Goal: Register for event/course: Register for event/course

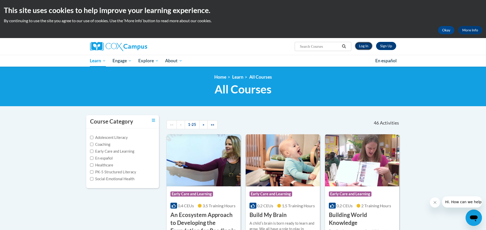
click at [357, 46] on link "Log In" at bounding box center [364, 46] width 18 height 8
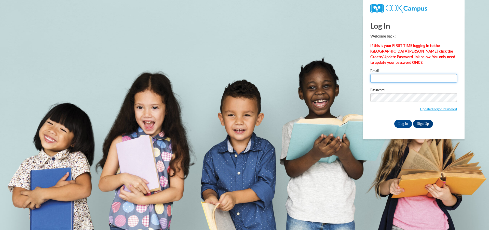
click at [383, 77] on input "Email" at bounding box center [414, 78] width 87 height 9
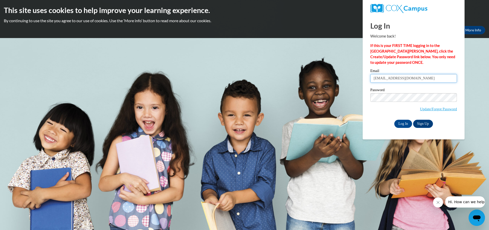
type input "[EMAIL_ADDRESS][DOMAIN_NAME]"
click at [395, 120] on input "Log In" at bounding box center [404, 124] width 18 height 8
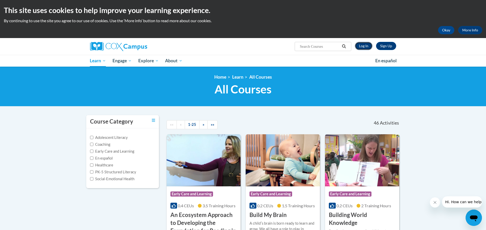
click at [365, 45] on link "Log In" at bounding box center [364, 46] width 18 height 8
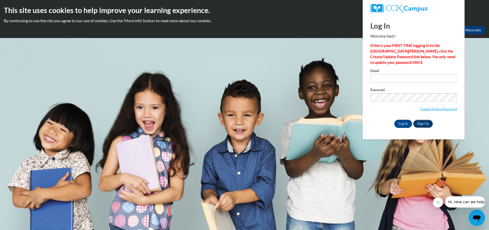
click at [424, 120] on link "Sign Up" at bounding box center [423, 124] width 20 height 8
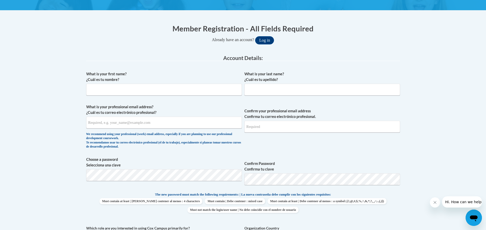
scroll to position [76, 0]
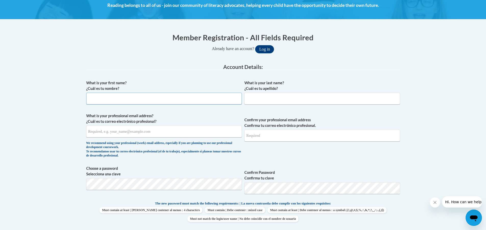
click at [174, 100] on input "What is your first name? ¿Cuál es tu nombre?" at bounding box center [163, 99] width 155 height 12
type input "Raven"
click at [255, 45] on button "Log in" at bounding box center [264, 49] width 19 height 8
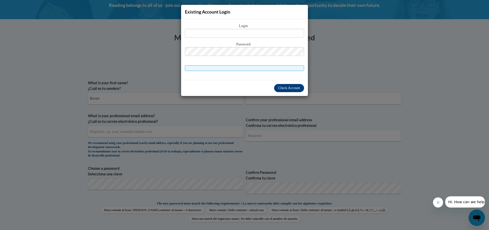
click at [318, 122] on div "Existing Account Login Login Password" at bounding box center [244, 115] width 489 height 230
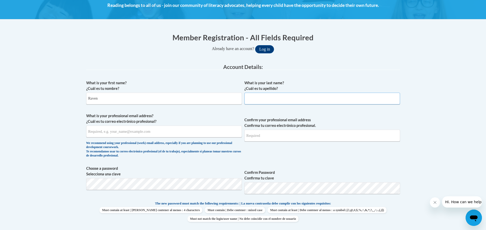
click at [315, 100] on input "What is your last name? ¿Cuál es tu apellido?" at bounding box center [321, 99] width 155 height 12
type input "Wooten"
click at [144, 130] on input "What is your professional email address? ¿Cuál es tu correo electrónico profesi…" at bounding box center [163, 131] width 155 height 12
type input "rtwooten@valdosta.edu"
click at [300, 135] on input "Confirm your professional email address Confirma tu correo electrónico profesio…" at bounding box center [321, 135] width 155 height 12
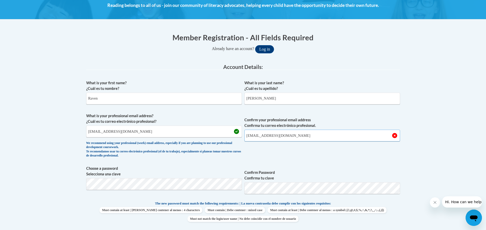
type input "rtwooten@valdosta.edu"
click at [255, 45] on button "Log in" at bounding box center [264, 49] width 19 height 8
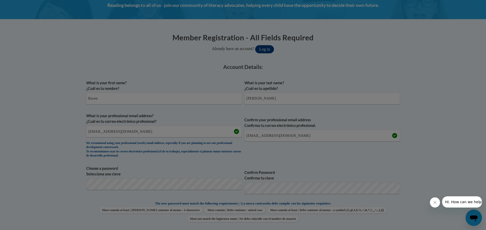
scroll to position [106, 0]
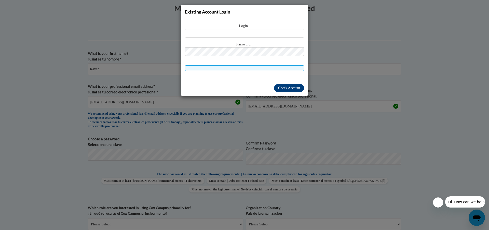
click at [270, 67] on span at bounding box center [244, 68] width 119 height 6
drag, startPoint x: 265, startPoint y: 122, endPoint x: 271, endPoint y: 122, distance: 6.4
click at [264, 122] on div "Existing Account Login Login Password" at bounding box center [244, 115] width 489 height 230
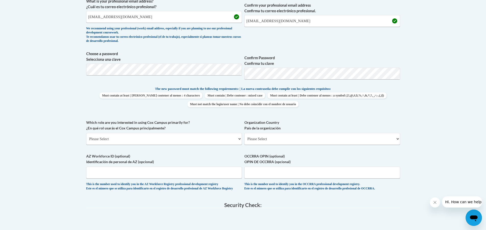
scroll to position [208, 0]
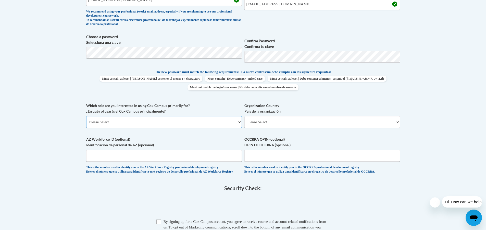
click at [160, 121] on select "Please Select College/University | Colegio/Universidad Community/Nonprofit Part…" at bounding box center [163, 122] width 155 height 12
select select "5a18ea06-2b54-4451-96f2-d152daf9eac5"
click at [86, 116] on select "Please Select College/University | Colegio/Universidad Community/Nonprofit Part…" at bounding box center [163, 122] width 155 height 12
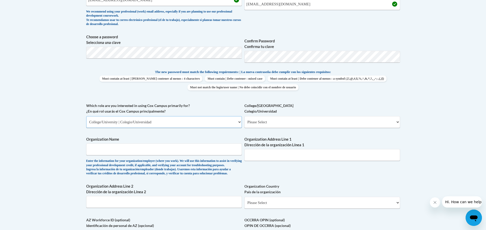
click at [155, 121] on select "Please Select College/University | Colegio/Universidad Community/Nonprofit Part…" at bounding box center [163, 122] width 155 height 12
click at [340, 169] on div "What is your first name? ¿Cuál es tu nombre? Raven What is your last name? ¿Cuá…" at bounding box center [242, 102] width 313 height 313
click at [277, 123] on select "Please Select College/University Staff | Empleado universitario College/Univers…" at bounding box center [321, 122] width 155 height 12
select select "99b32b07-cffc-426c-8bf6-0cd77760d84b"
click at [244, 116] on select "Please Select College/University Staff | Empleado universitario College/Univers…" at bounding box center [321, 122] width 155 height 12
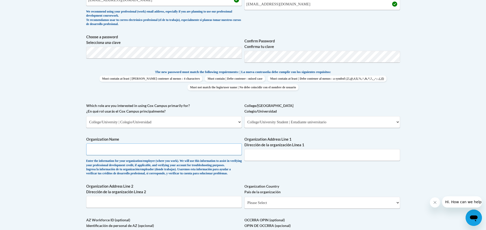
click at [130, 152] on input "Organization Name" at bounding box center [163, 149] width 155 height 12
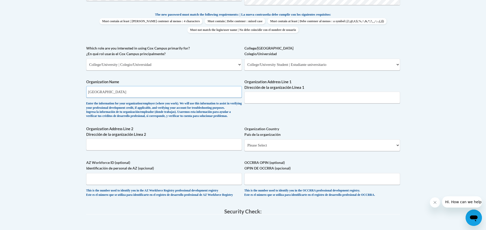
scroll to position [310, 0]
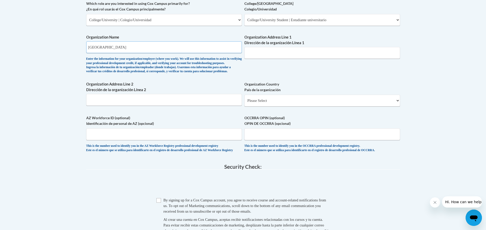
type input "Valdosta State University"
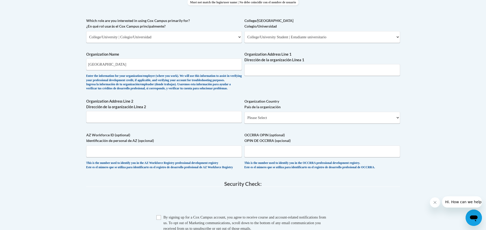
scroll to position [284, 0]
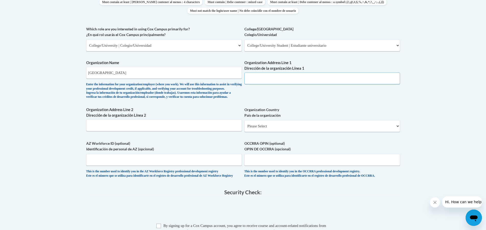
click at [306, 75] on input "Organization Address Line 1 Dirección de la organización Línea 1" at bounding box center [321, 78] width 155 height 12
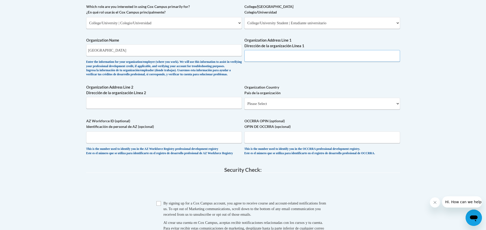
scroll to position [310, 0]
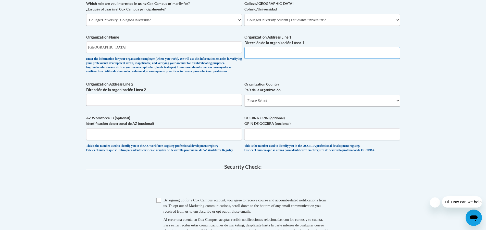
paste input "1500 N Patterson St, Valdosta, GA 31698"
type input "1500 N Patterson St, Valdosta, GA 31698"
click at [285, 106] on select "Please Select United States | Estados Unidos Outside of the United States | Fue…" at bounding box center [321, 101] width 155 height 12
select select "ad49bcad-a171-4b2e-b99c-48b446064914"
click at [244, 103] on select "Please Select United States | Estados Unidos Outside of the United States | Fue…" at bounding box center [321, 101] width 155 height 12
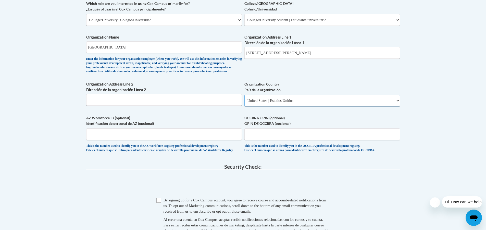
select select
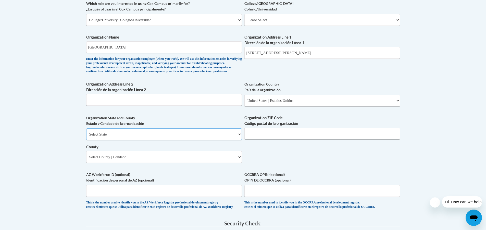
click at [154, 139] on select "Select State Alabama Alaska Arizona Arkansas California Colorado Connecticut De…" at bounding box center [163, 134] width 155 height 12
select select "Georgia"
click at [86, 137] on select "Select State Alabama Alaska Arizona Arkansas California Colorado Connecticut De…" at bounding box center [163, 134] width 155 height 12
click at [303, 139] on input "Organization ZIP Code Código postal de la organización" at bounding box center [321, 133] width 155 height 12
drag, startPoint x: 322, startPoint y: 51, endPoint x: 279, endPoint y: 56, distance: 43.5
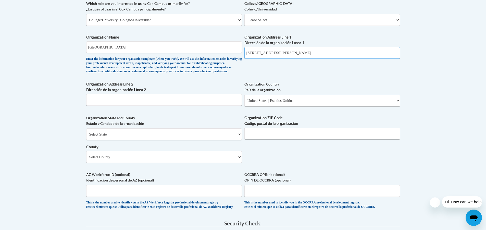
click at [279, 56] on input "1500 N Patterson St, Valdosta, GA 31698" at bounding box center [321, 53] width 155 height 12
type input "[STREET_ADDRESS][PERSON_NAME]"
click at [310, 139] on input "Organization ZIP Code Código postal de la organización" at bounding box center [321, 133] width 155 height 12
type input "31698"
drag, startPoint x: 177, startPoint y: 163, endPoint x: 51, endPoint y: 75, distance: 154.0
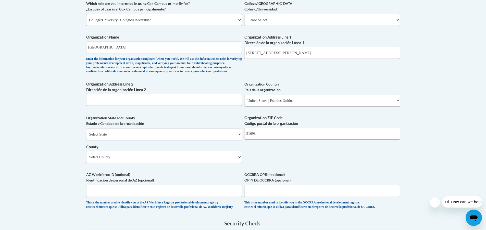
click at [51, 75] on body "This site uses cookies to help improve your learning experience. By continuing …" at bounding box center [243, 67] width 486 height 754
click at [126, 163] on select "Select County Appling Atkinson Bacon Baker Baldwin Banks Barrow Bartow Ben Hill…" at bounding box center [163, 157] width 155 height 12
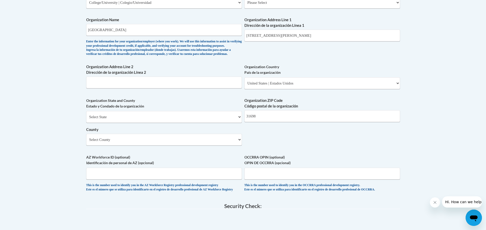
scroll to position [297, 0]
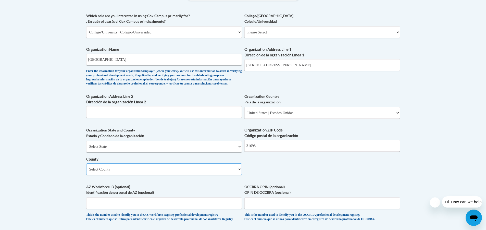
click at [155, 175] on select "Select County Appling Atkinson Bacon Baker Baldwin Banks Barrow Bartow Ben Hill…" at bounding box center [163, 169] width 155 height 12
select select "Lowndes"
click at [86, 172] on select "Select County Appling Atkinson Bacon Baker Baldwin Banks Barrow Bartow Ben Hill…" at bounding box center [163, 169] width 155 height 12
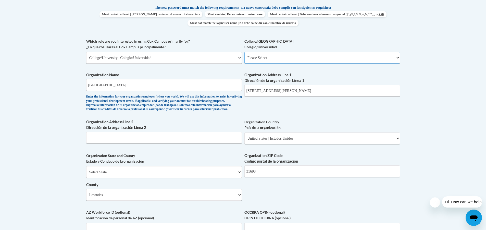
click at [267, 55] on select "Please Select College/University Staff | Empleado universitario College/Univers…" at bounding box center [321, 58] width 155 height 12
select select "99b32b07-cffc-426c-8bf6-0cd77760d84b"
click at [244, 52] on select "Please Select College/University Staff | Empleado universitario College/Univers…" at bounding box center [321, 58] width 155 height 12
select select "null"
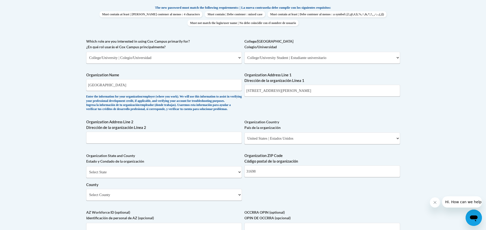
drag, startPoint x: 176, startPoint y: 142, endPoint x: 160, endPoint y: 161, distance: 24.4
click at [160, 161] on div "What is your first name? ¿Cuál es tu nombre? Raven What is your last name? ¿Cuá…" at bounding box center [242, 67] width 313 height 370
click at [159, 178] on select "Select State Alabama Alaska Arizona Arkansas California Colorado Connecticut De…" at bounding box center [163, 172] width 155 height 12
select select "[US_STATE]"
click at [86, 174] on select "Select State Alabama Alaska Arizona Arkansas California Colorado Connecticut De…" at bounding box center [163, 172] width 155 height 12
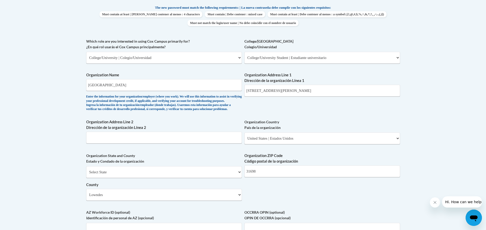
click at [141, 204] on div "Organization State and County Estado y Condado de la organización Select State …" at bounding box center [163, 178] width 155 height 51
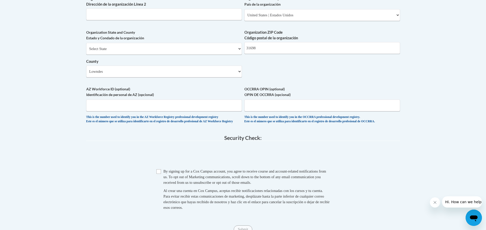
scroll to position [399, 0]
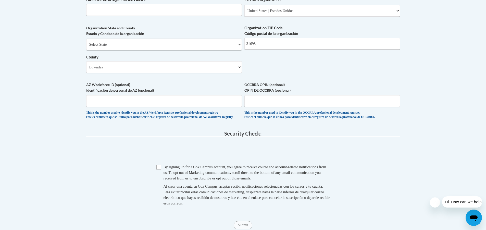
click at [155, 181] on div "Checkbox By signing up for a Cox Campus account, you agree to receive course an…" at bounding box center [242, 187] width 313 height 47
click at [157, 169] on input "Checkbox" at bounding box center [158, 167] width 5 height 5
checkbox input "true"
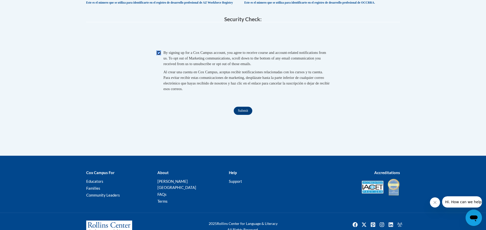
scroll to position [527, 0]
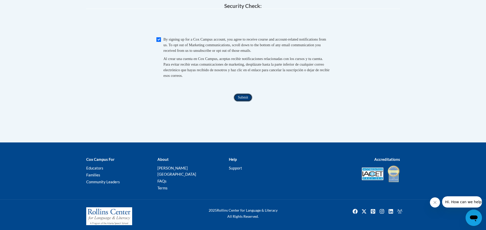
click at [239, 101] on input "Submit" at bounding box center [242, 97] width 18 height 8
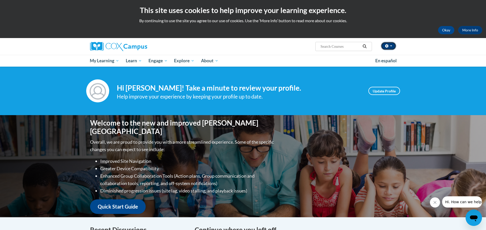
click at [394, 47] on button "button" at bounding box center [388, 46] width 15 height 8
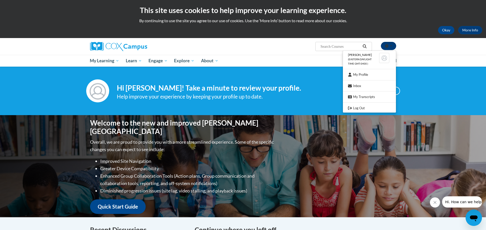
click at [394, 47] on button "button" at bounding box center [388, 46] width 15 height 8
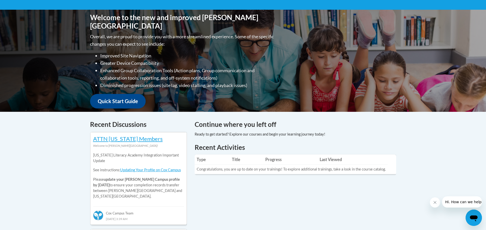
scroll to position [76, 0]
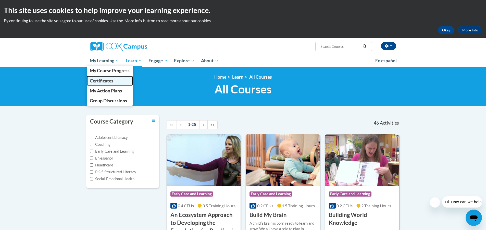
click at [109, 80] on span "Certificates" at bounding box center [101, 80] width 23 height 5
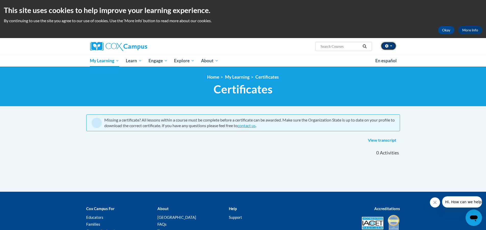
click at [386, 44] on button "button" at bounding box center [388, 46] width 15 height 8
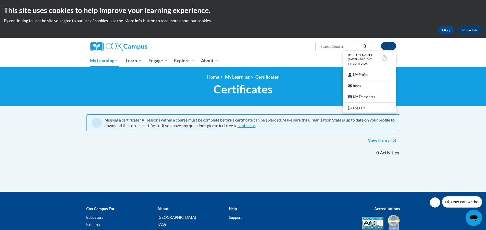
click at [382, 55] on img at bounding box center [384, 58] width 10 height 10
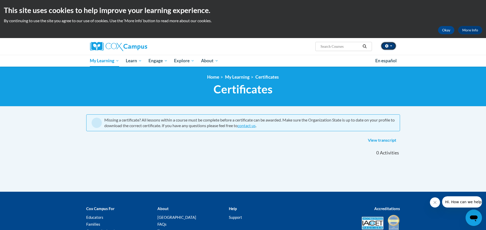
click at [387, 49] on button "button" at bounding box center [388, 46] width 15 height 8
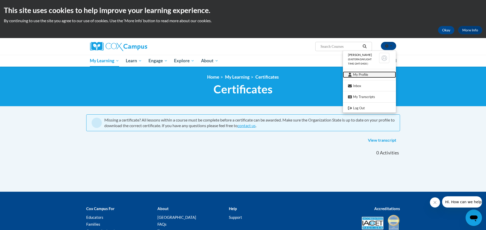
click at [380, 72] on link "My Profile" at bounding box center [369, 74] width 53 height 6
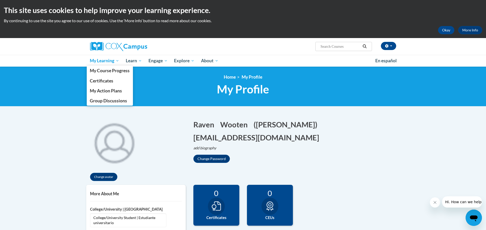
click at [105, 61] on span "My Learning" at bounding box center [104, 61] width 29 height 6
click at [111, 71] on span "My Course Progress" at bounding box center [110, 70] width 40 height 5
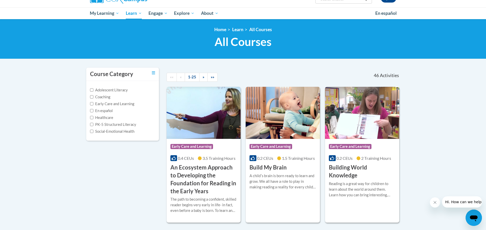
scroll to position [51, 0]
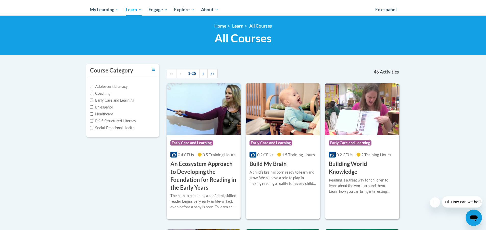
click at [244, 42] on span "All Courses" at bounding box center [242, 38] width 57 height 14
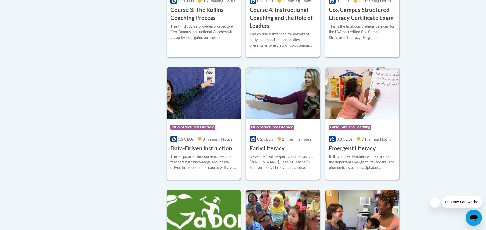
scroll to position [484, 0]
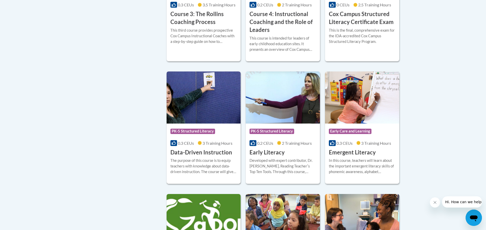
click at [197, 107] on img at bounding box center [203, 97] width 74 height 52
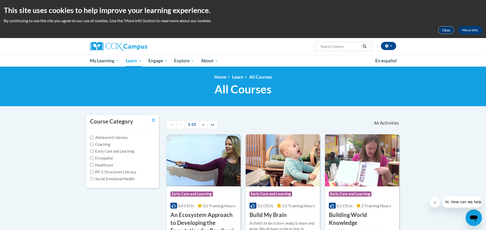
click at [451, 31] on button "Okay" at bounding box center [446, 30] width 16 height 8
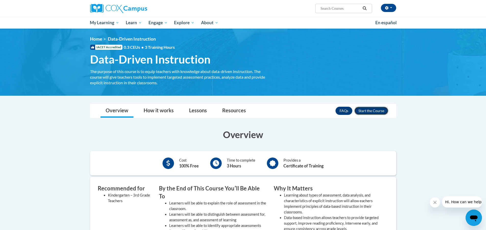
click at [374, 111] on button "Enroll" at bounding box center [371, 111] width 34 height 8
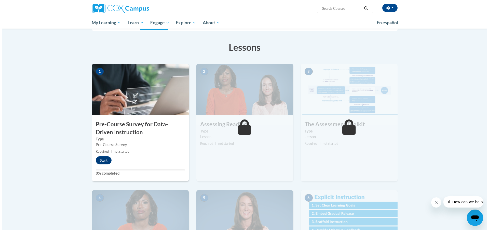
scroll to position [76, 0]
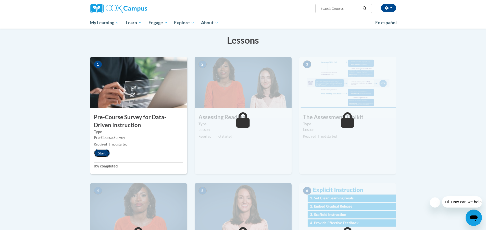
click at [99, 155] on button "Start" at bounding box center [102, 153] width 16 height 8
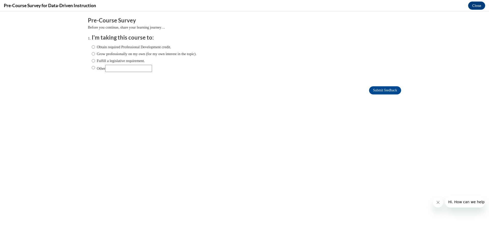
scroll to position [0, 0]
click at [99, 47] on label "Obtain required Professional Development credit." at bounding box center [132, 47] width 80 height 6
click at [95, 47] on input "Obtain required Professional Development credit." at bounding box center [93, 47] width 3 height 6
radio input "true"
click at [382, 88] on input "Submit feedback" at bounding box center [385, 90] width 32 height 8
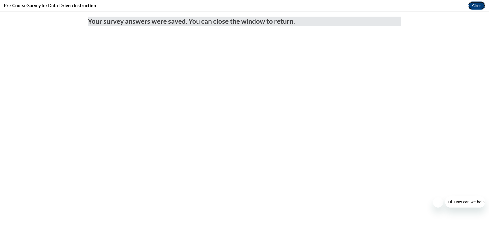
click at [478, 3] on button "Close" at bounding box center [476, 6] width 17 height 8
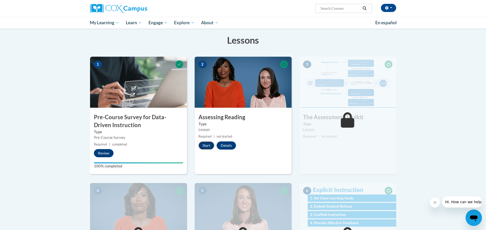
click at [206, 143] on button "Start" at bounding box center [206, 145] width 16 height 8
